Goal: Find contact information: Find contact information

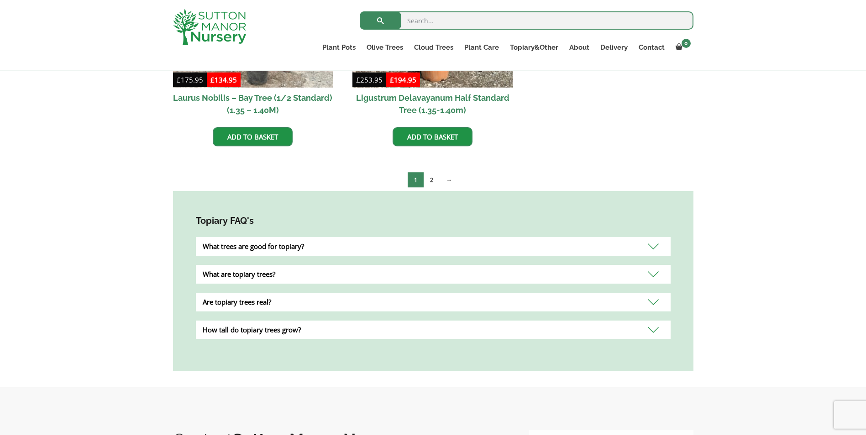
scroll to position [668, 0]
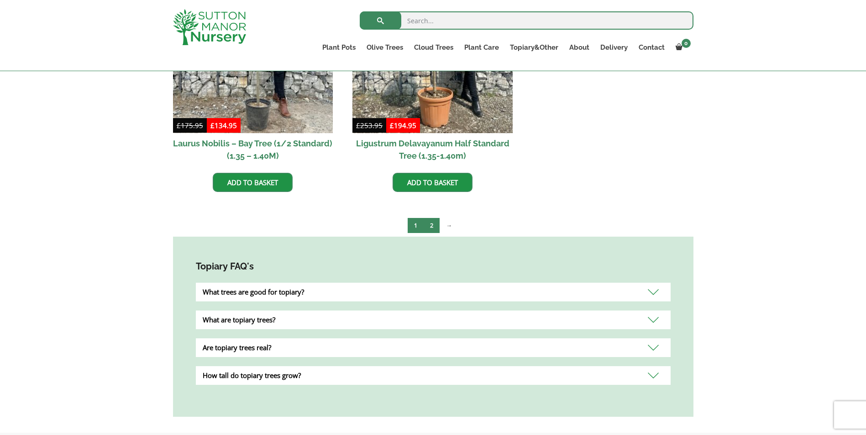
click at [435, 218] on link "2" at bounding box center [432, 225] width 16 height 15
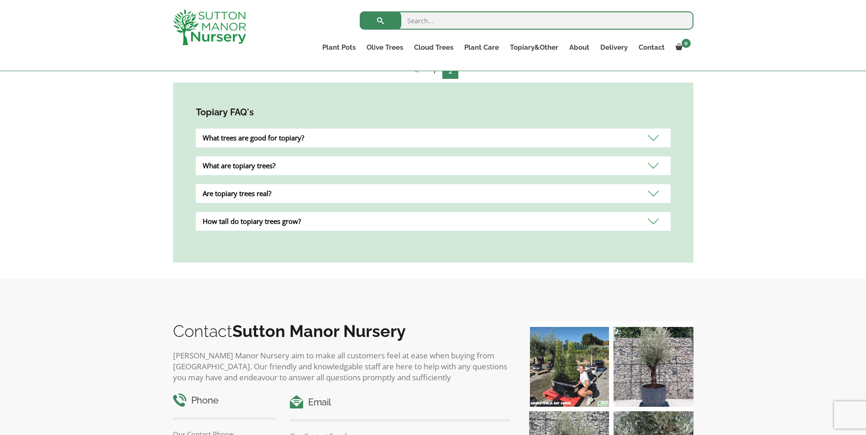
scroll to position [668, 0]
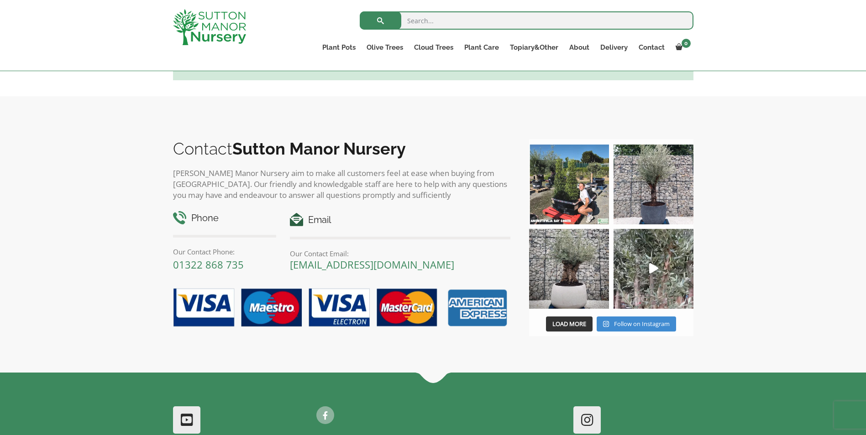
click at [299, 222] on icon at bounding box center [296, 219] width 13 height 13
click at [311, 219] on h4 "Email" at bounding box center [400, 220] width 220 height 14
drag, startPoint x: 311, startPoint y: 219, endPoint x: 372, endPoint y: 207, distance: 61.4
click at [372, 207] on div "Phone Our Contact Phone: 01322 868 735 Email Our Contact Email: enquiries@sutto…" at bounding box center [341, 237] width 351 height 70
drag, startPoint x: 477, startPoint y: 262, endPoint x: 291, endPoint y: 267, distance: 186.3
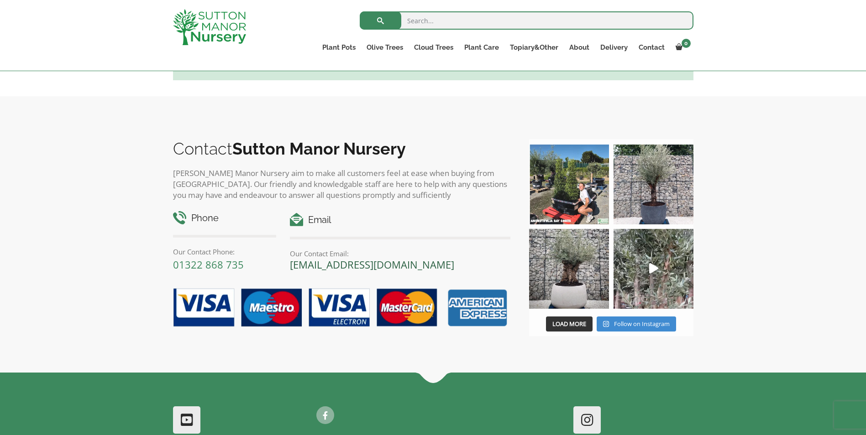
click at [291, 267] on p "[EMAIL_ADDRESS][DOMAIN_NAME]" at bounding box center [400, 264] width 220 height 11
copy link "[EMAIL_ADDRESS][DOMAIN_NAME]"
